Goal: Information Seeking & Learning: Learn about a topic

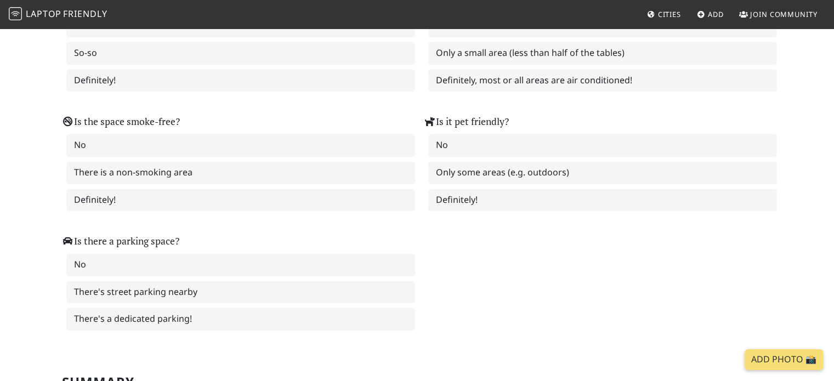
scroll to position [1725, 0]
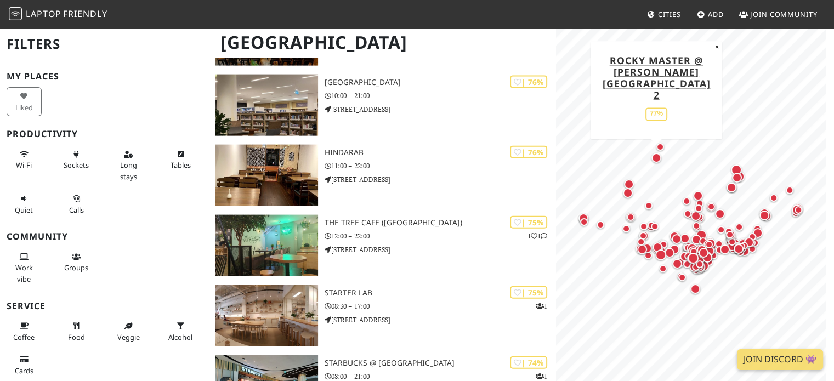
scroll to position [2477, 0]
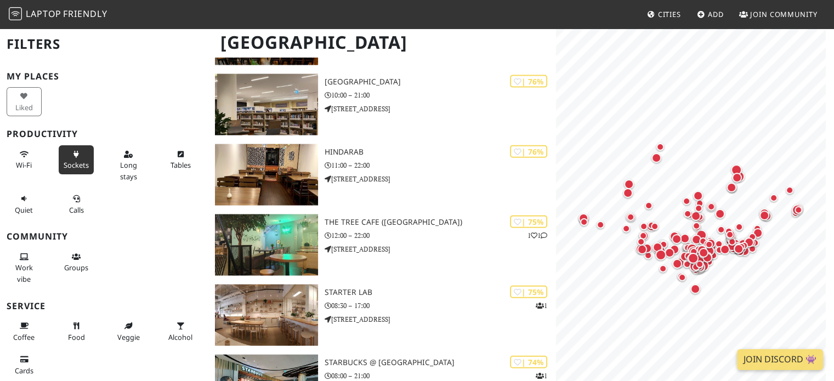
click at [59, 157] on button "Sockets" at bounding box center [76, 159] width 35 height 29
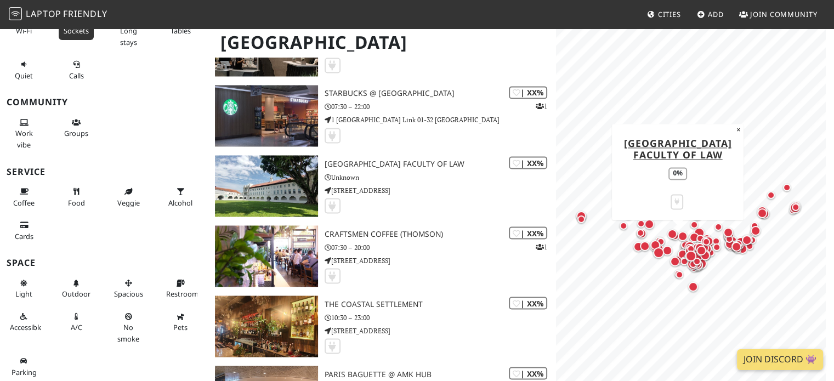
scroll to position [14472, 0]
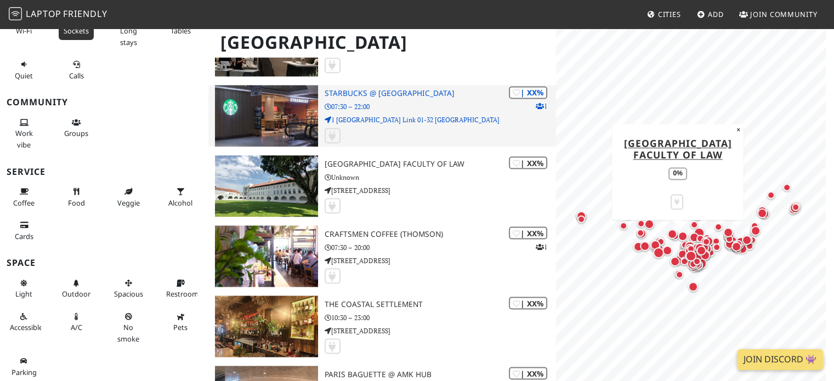
drag, startPoint x: 387, startPoint y: 200, endPoint x: 371, endPoint y: 109, distance: 92.4
click at [371, 109] on p "07:30 – 22:00" at bounding box center [441, 106] width 232 height 10
